Goal: Information Seeking & Learning: Learn about a topic

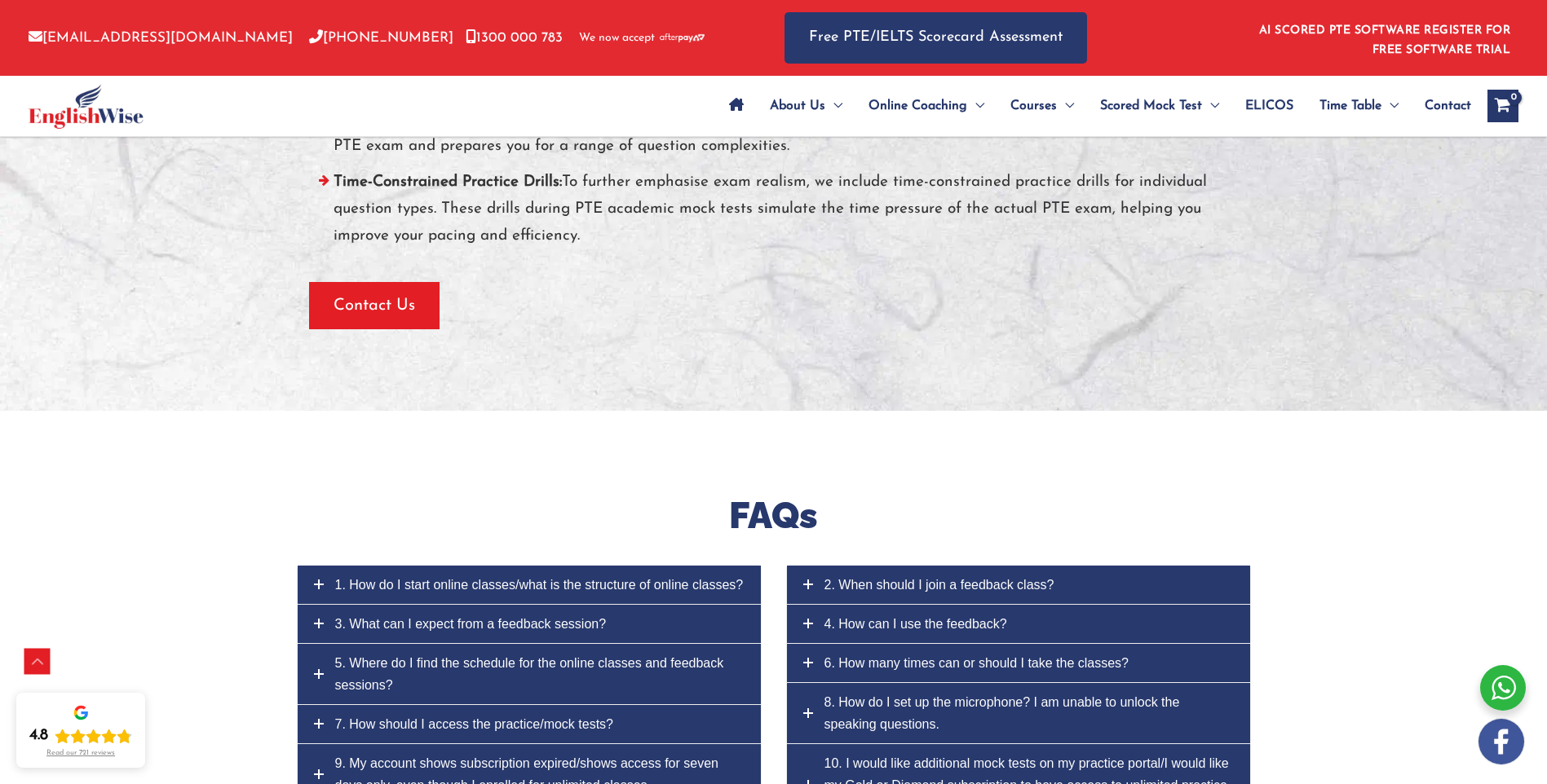
scroll to position [7230, 0]
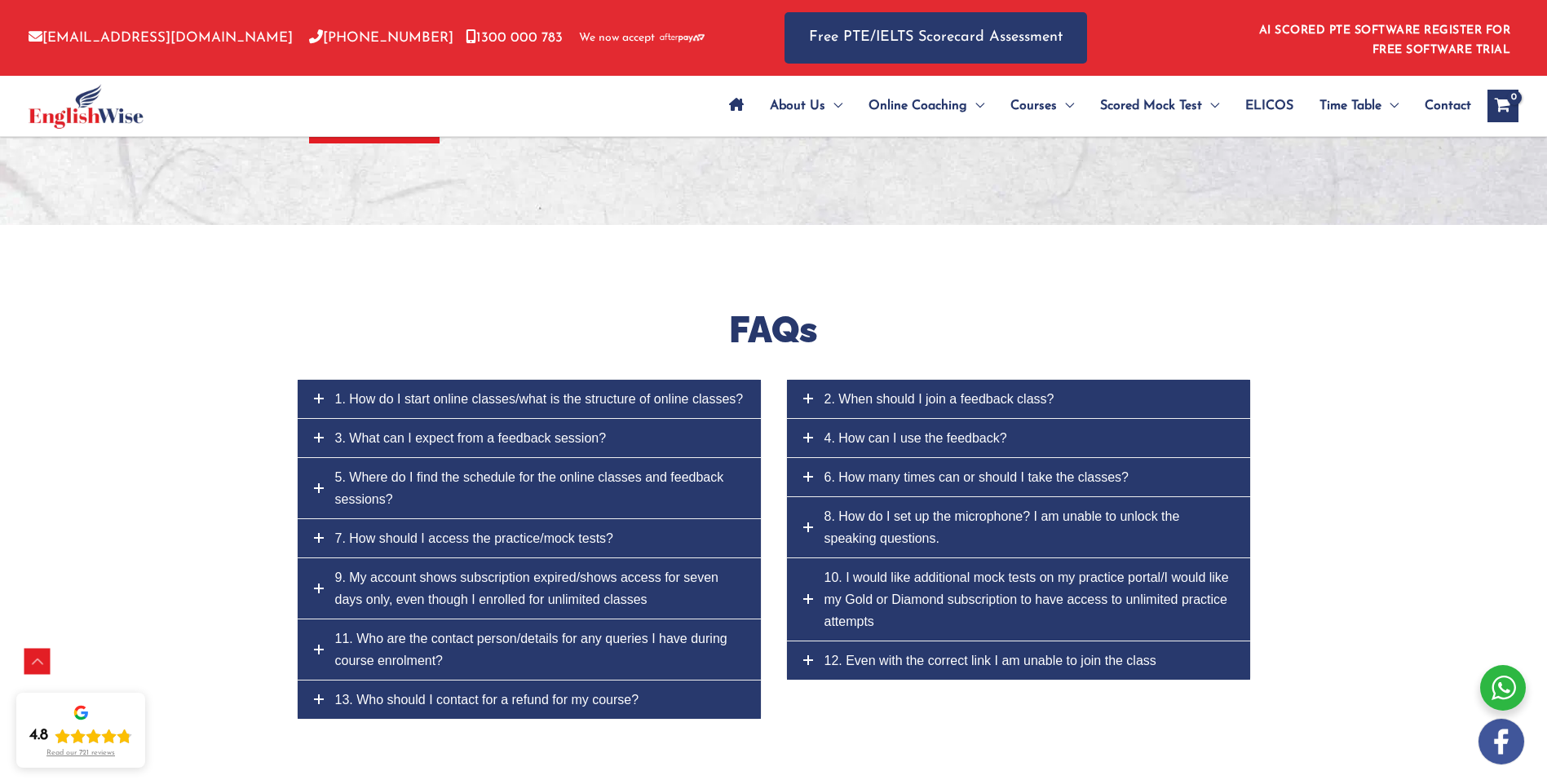
click at [612, 392] on span "1. How do I start online classes/what is the structure of online classes?" at bounding box center [539, 399] width 408 height 14
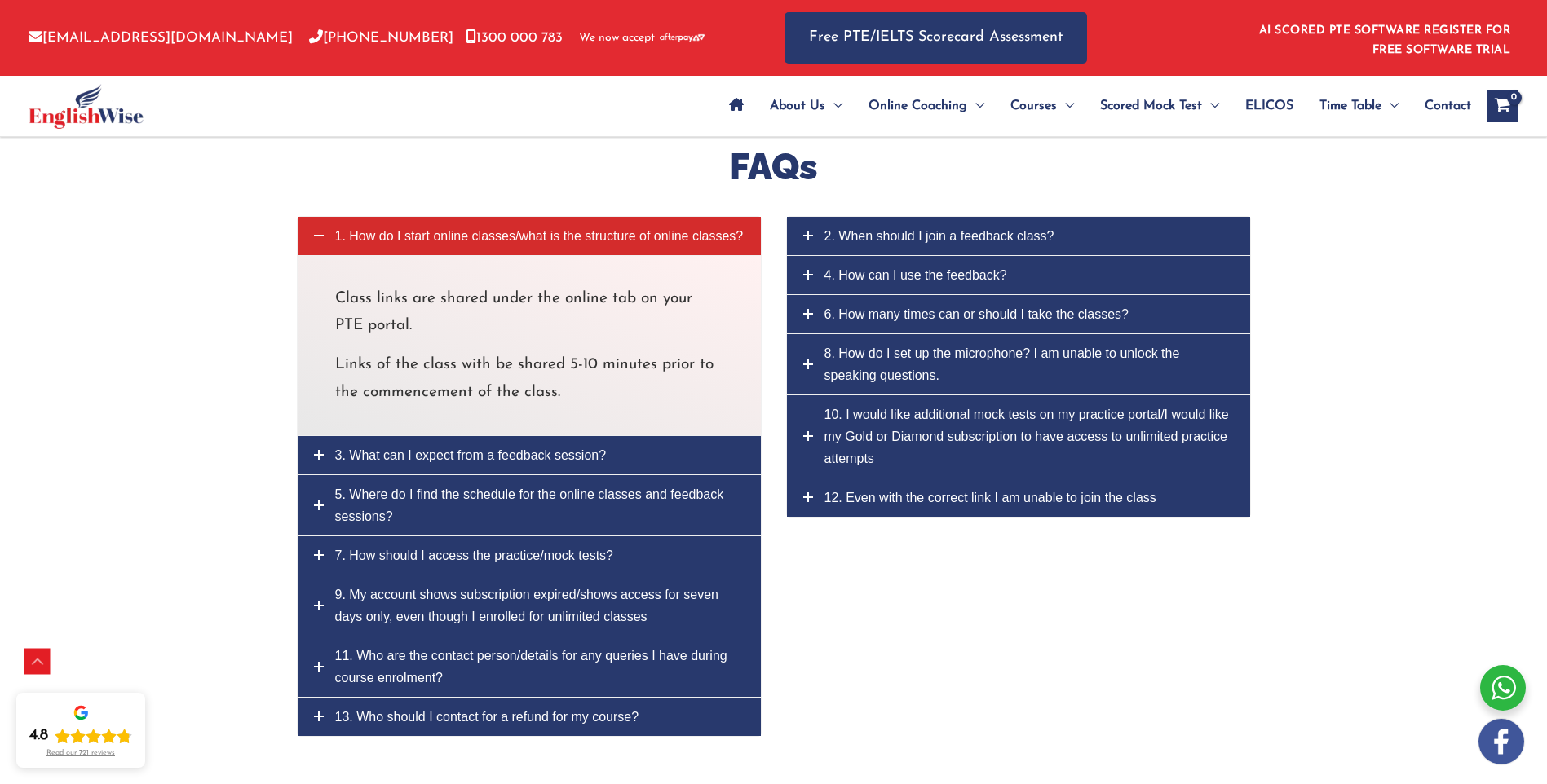
scroll to position [7474, 0]
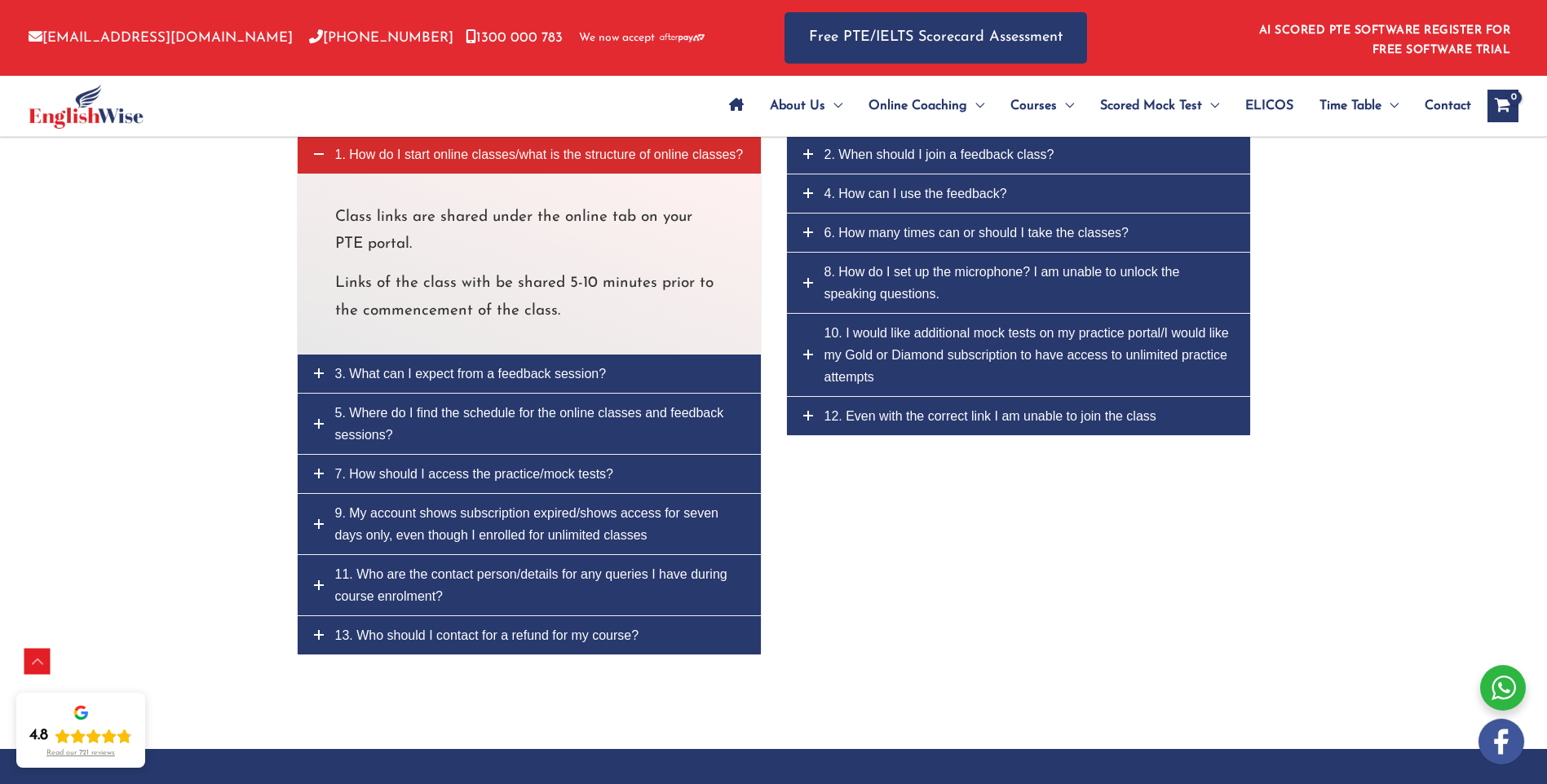
click at [642, 354] on link "3. What can I expect from a feedback session?" at bounding box center [529, 373] width 463 height 39
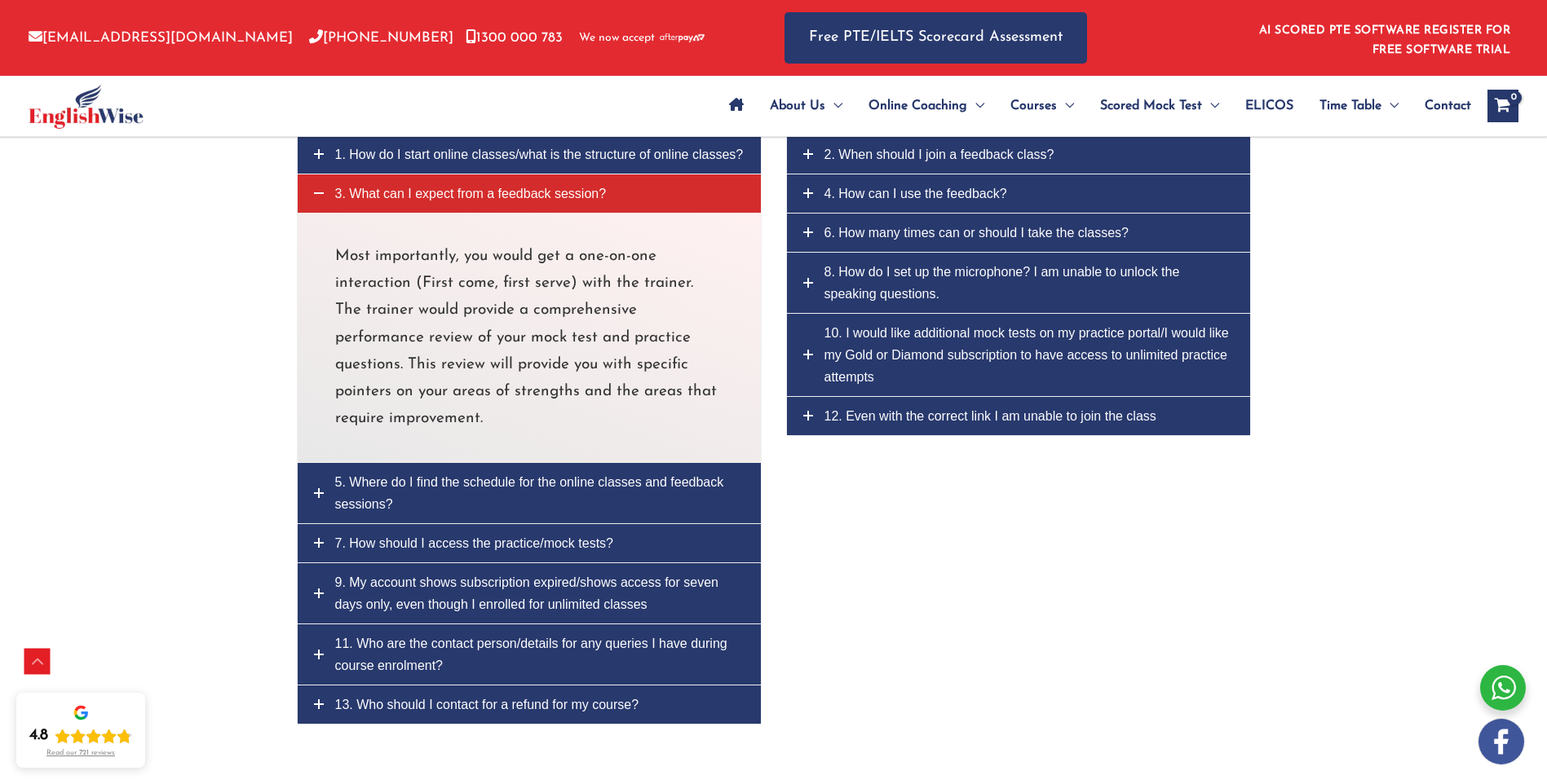
click at [713, 525] on link "7. How should I access the practice/mock tests?" at bounding box center [529, 543] width 463 height 39
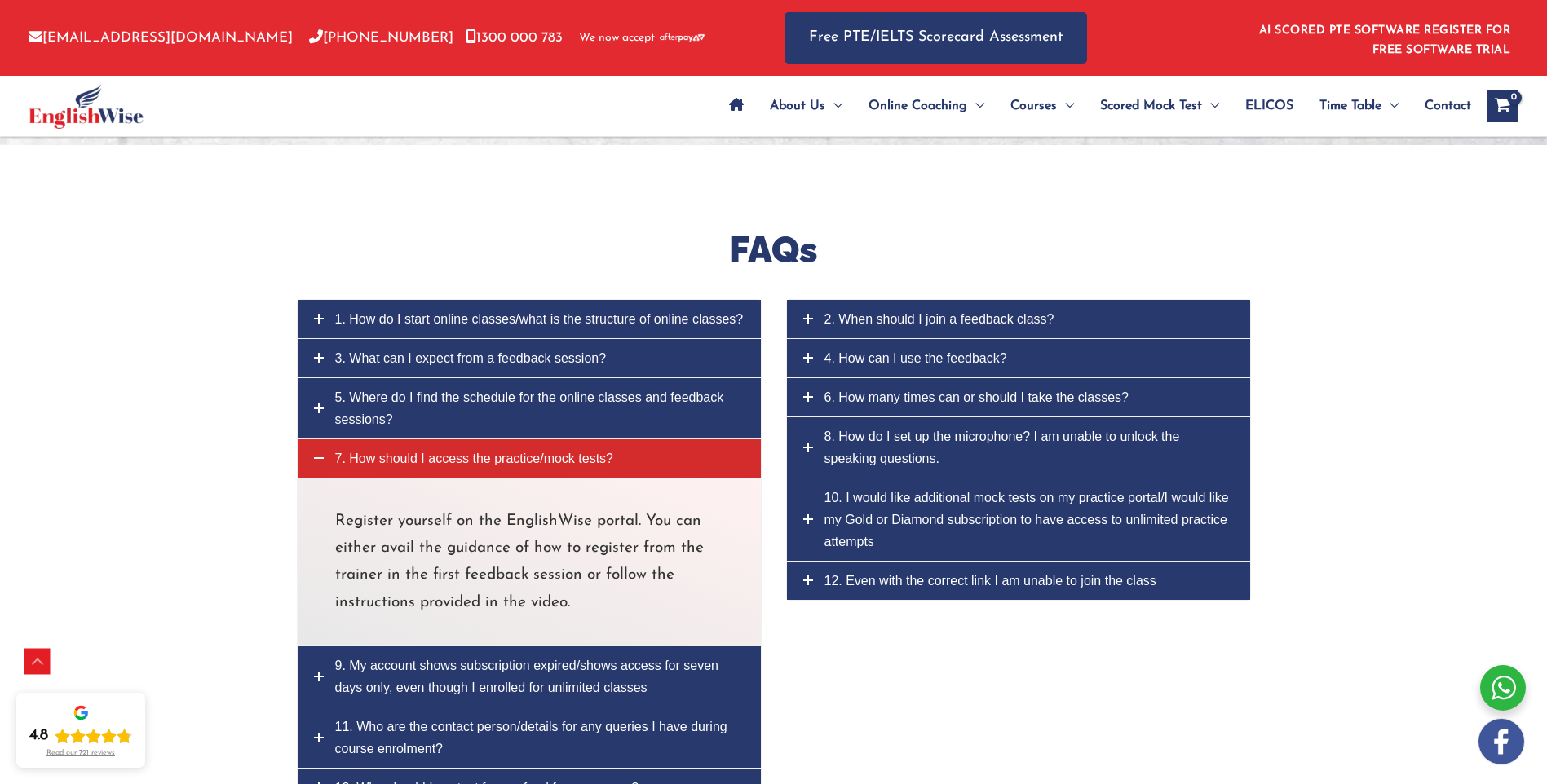
scroll to position [7230, 0]
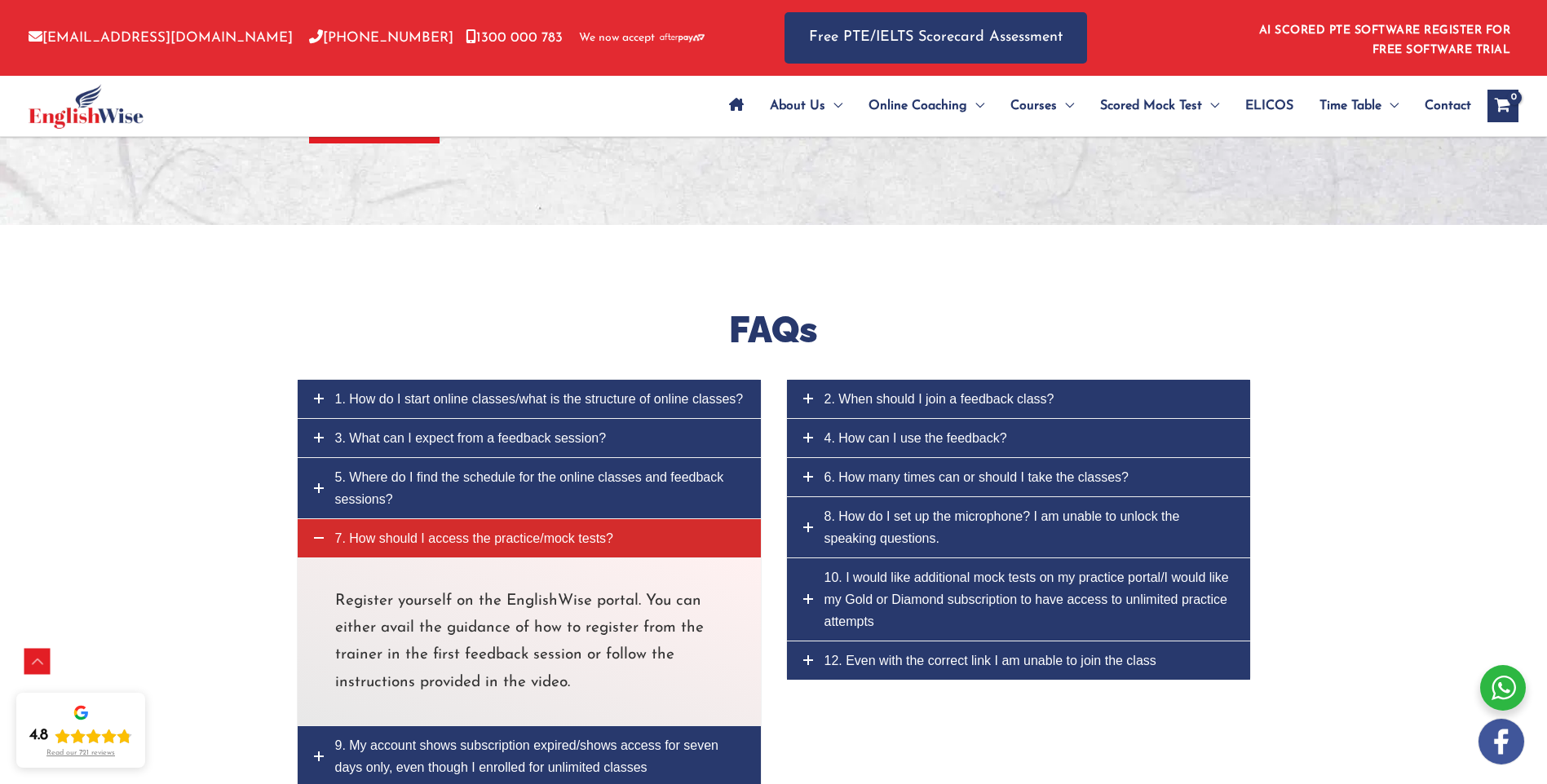
click at [879, 431] on span "4. How can I use the feedback?" at bounding box center [916, 438] width 182 height 14
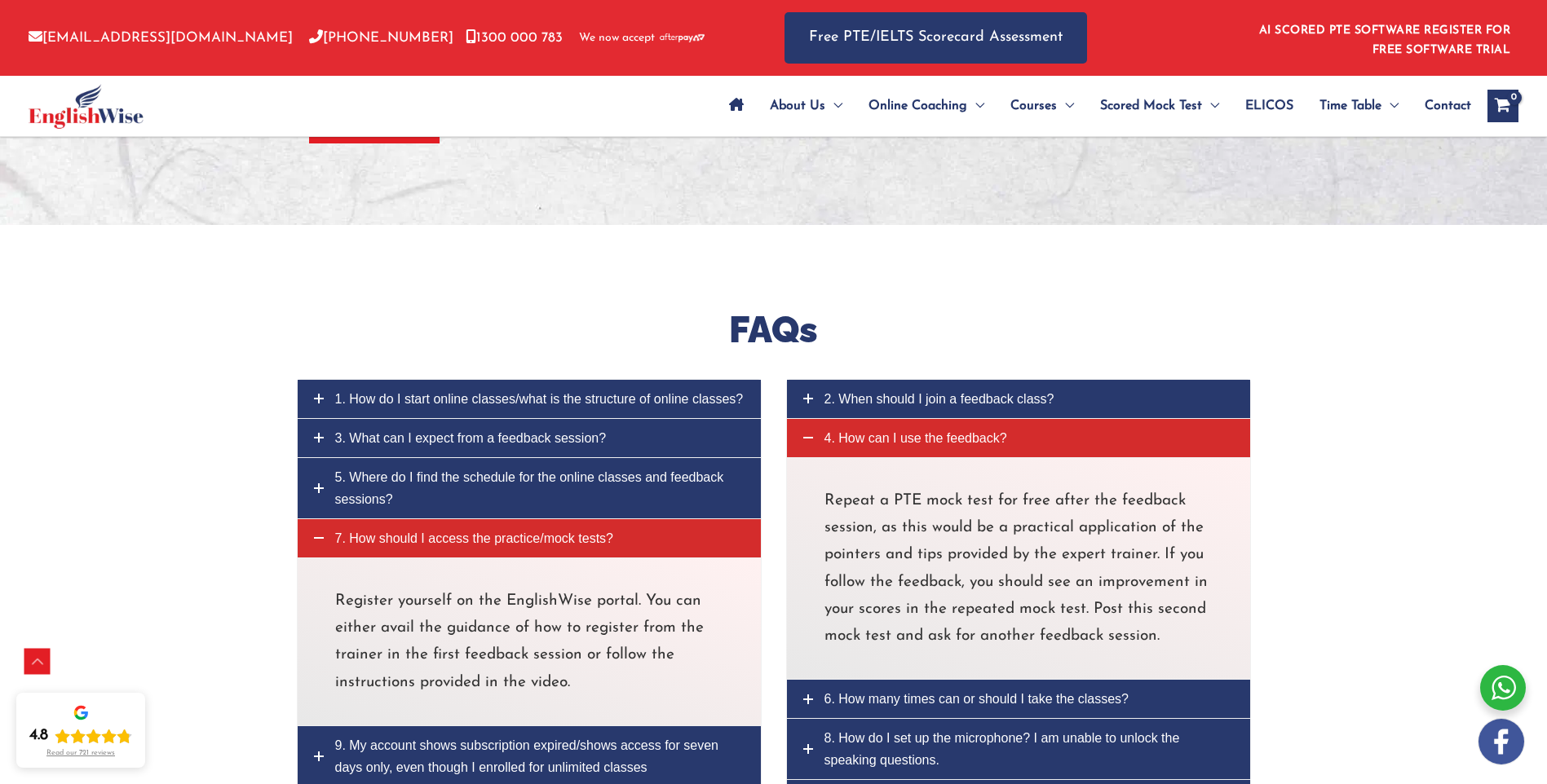
drag, startPoint x: 888, startPoint y: 402, endPoint x: 697, endPoint y: 298, distance: 217.5
click at [697, 306] on h2 "FAQs" at bounding box center [774, 330] width 954 height 48
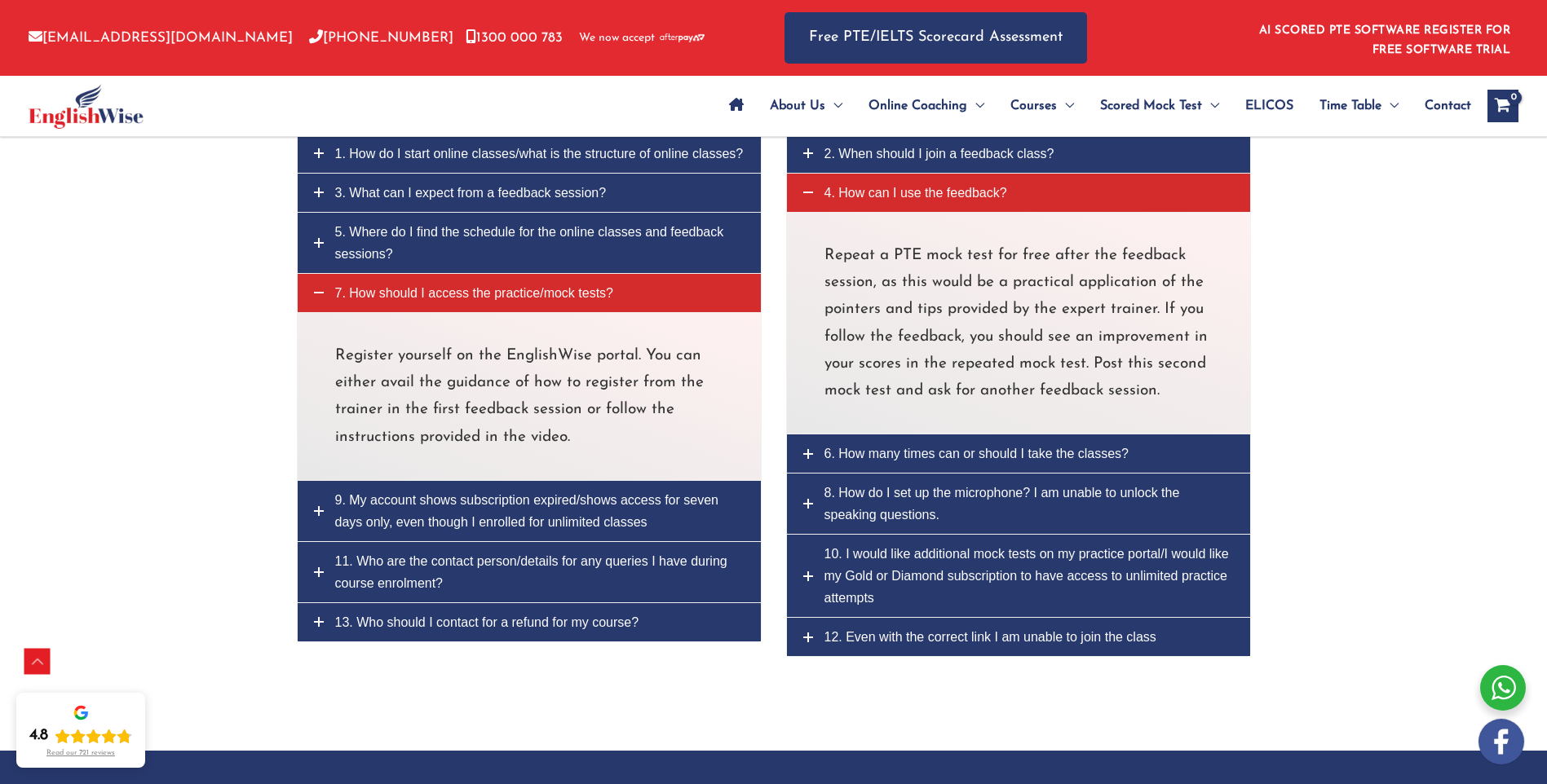
scroll to position [7556, 0]
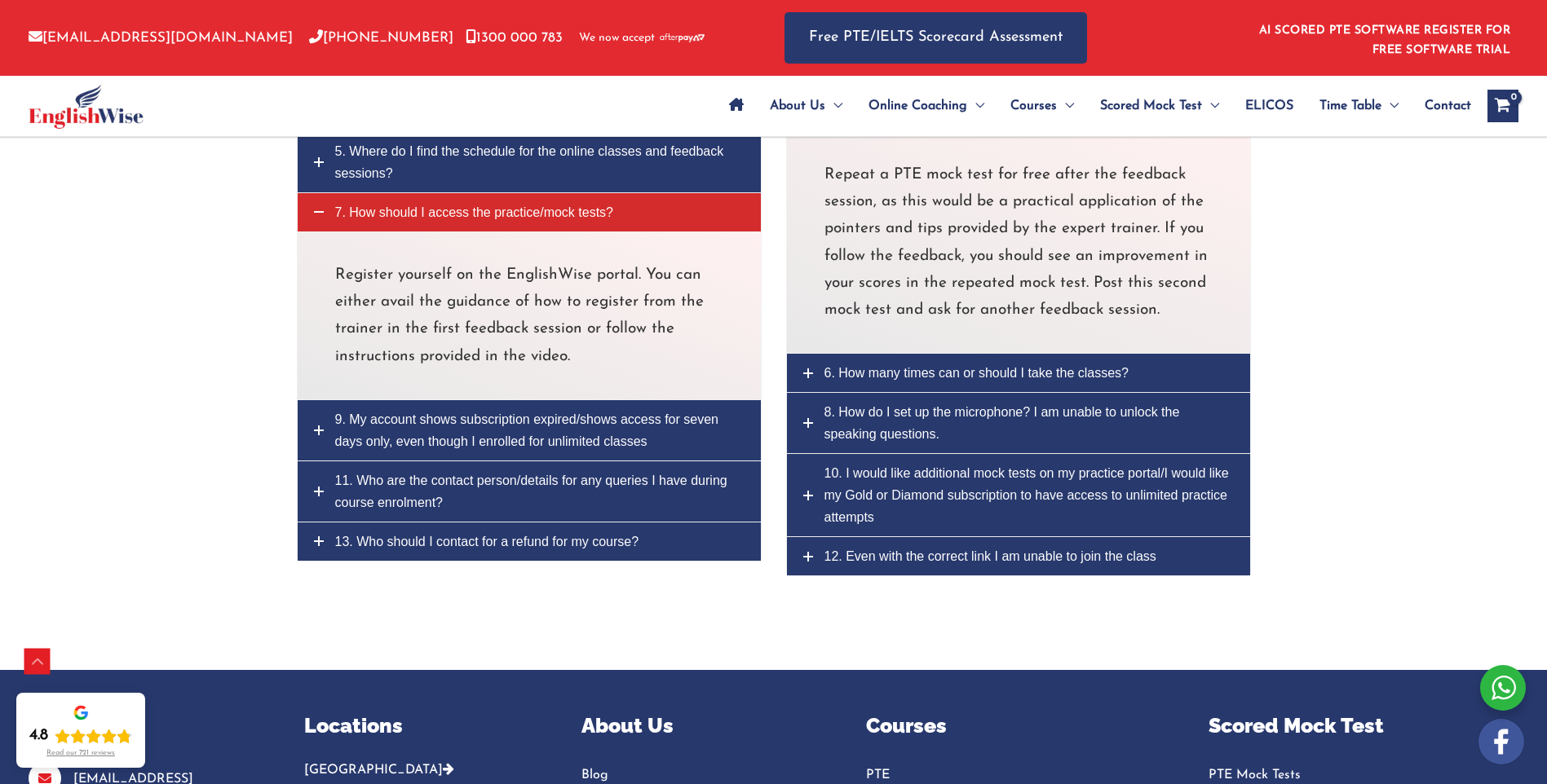
click at [881, 366] on span "6. How many times can or should I take the classes?" at bounding box center [977, 372] width 305 height 14
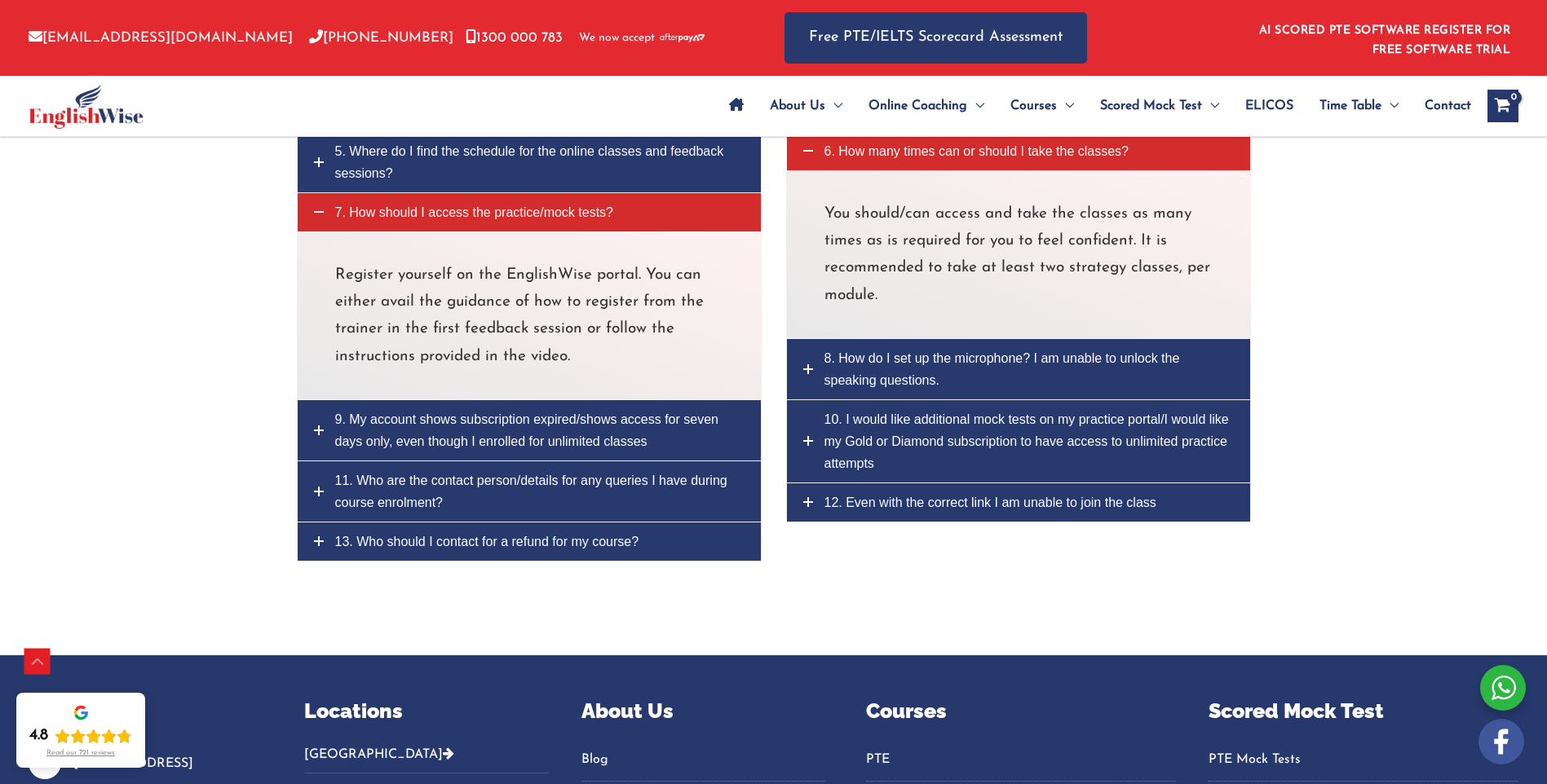
click at [1014, 431] on link "10. I would like additional mock tests on my practice portal/I would like my Go…" at bounding box center [1018, 442] width 463 height 83
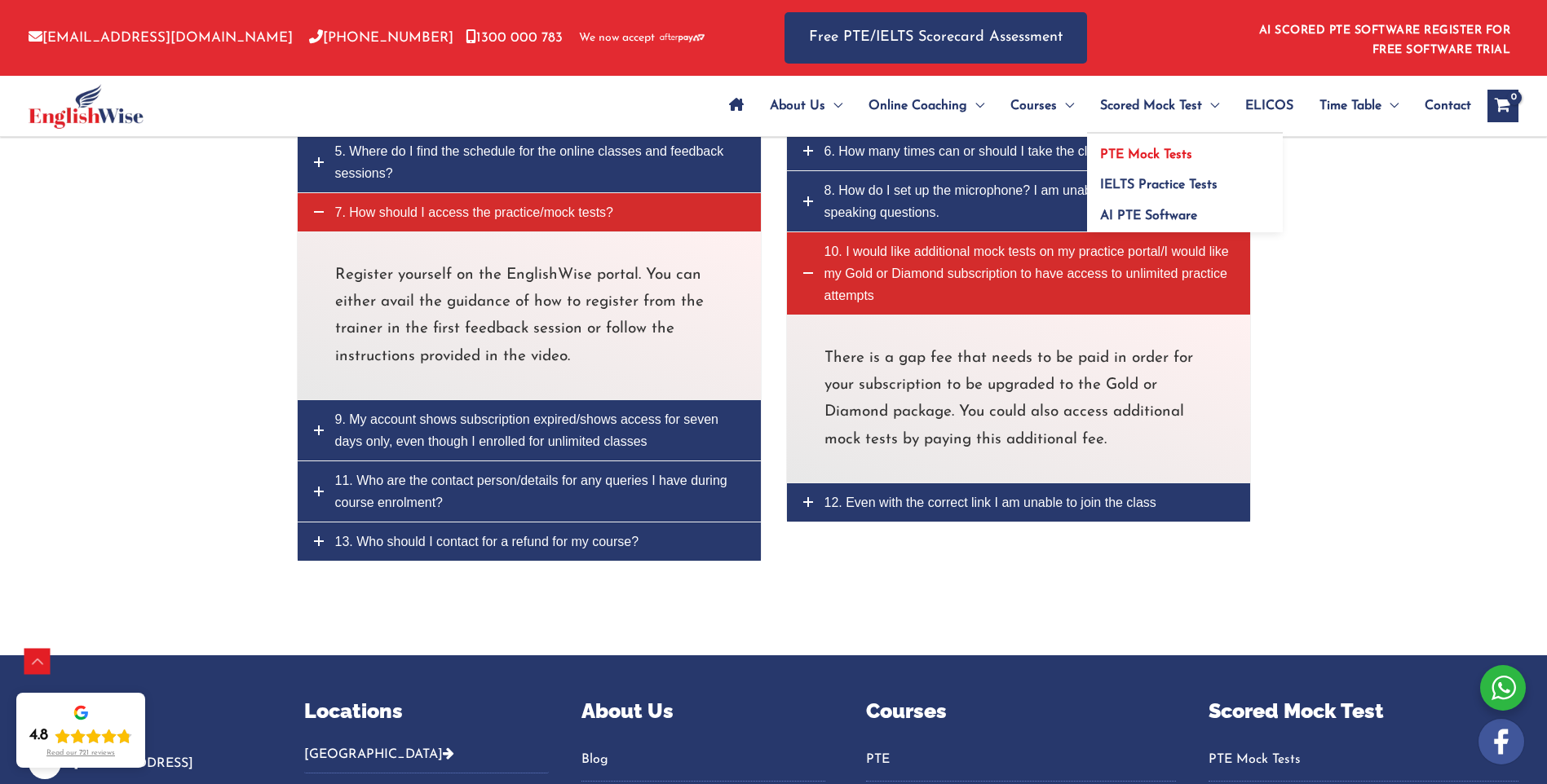
click at [1150, 149] on span "PTE Mock Tests" at bounding box center [1146, 155] width 92 height 13
